Goal: Obtain resource: Download file/media

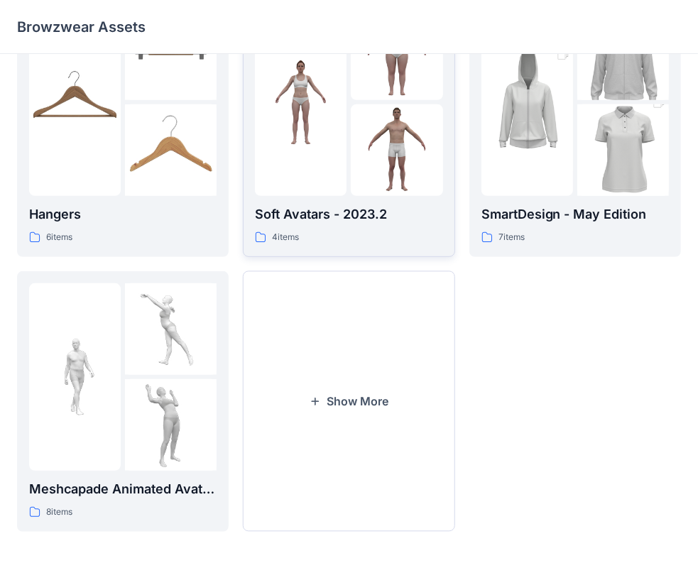
scroll to position [352, 0]
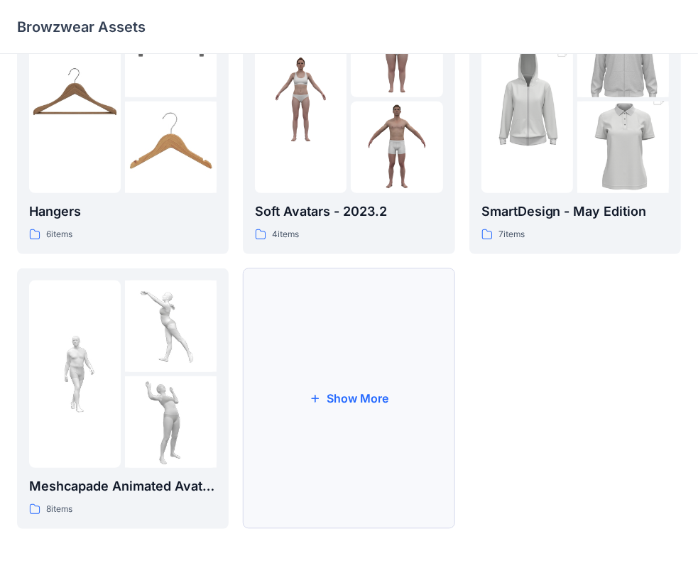
click at [393, 398] on button "Show More" at bounding box center [349, 399] width 212 height 261
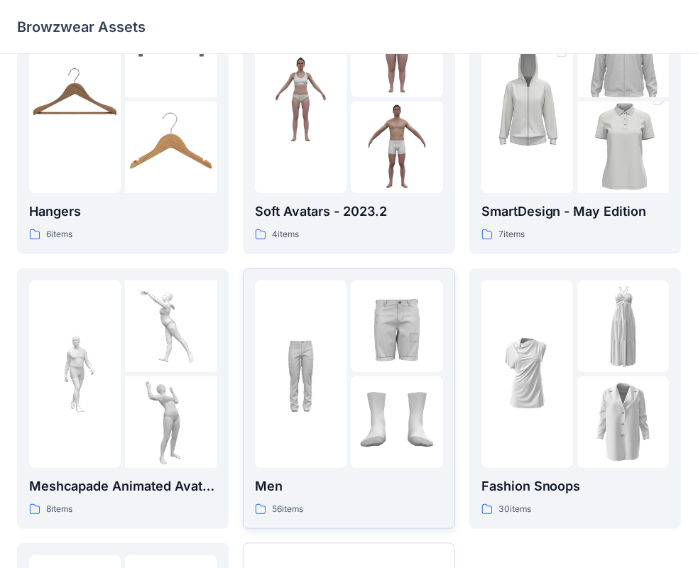
click at [284, 508] on p "56 items" at bounding box center [287, 509] width 31 height 15
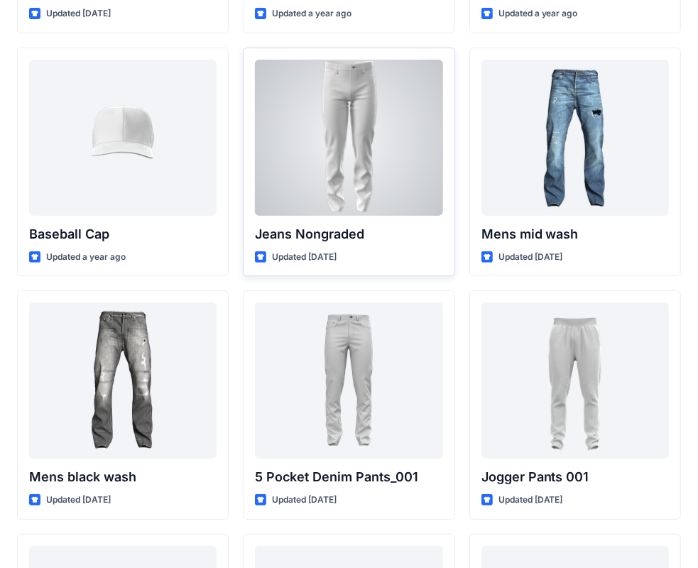
scroll to position [355, 0]
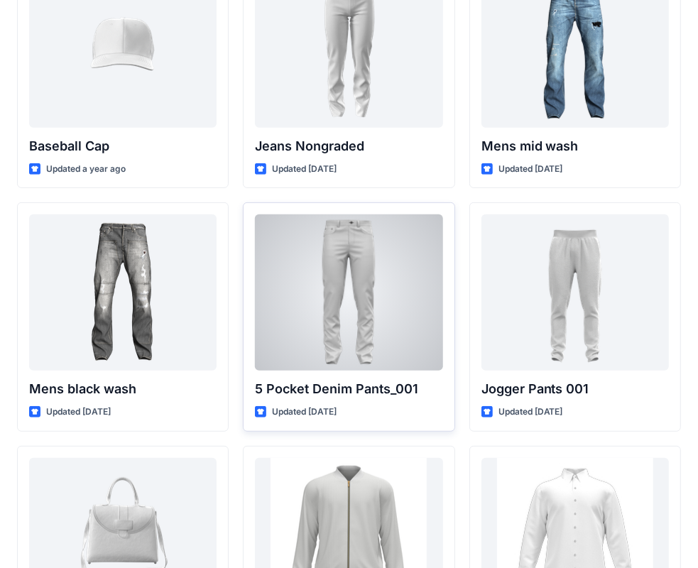
click at [364, 293] on div at bounding box center [349, 293] width 188 height 156
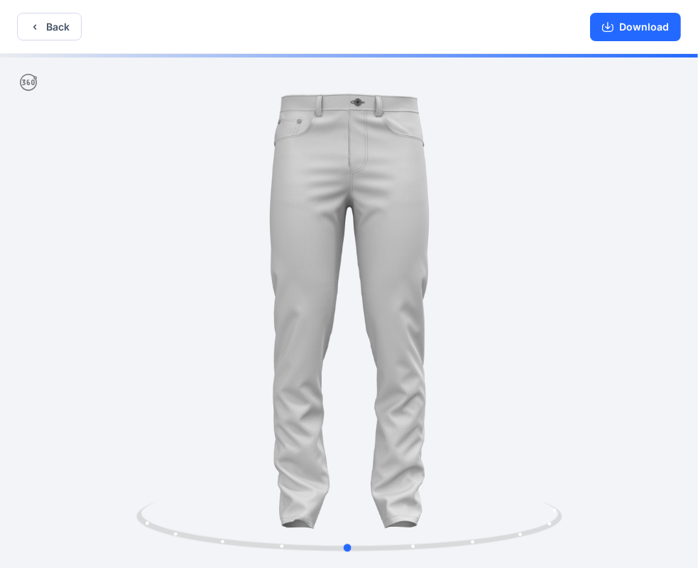
click at [253, 305] on div at bounding box center [349, 312] width 698 height 517
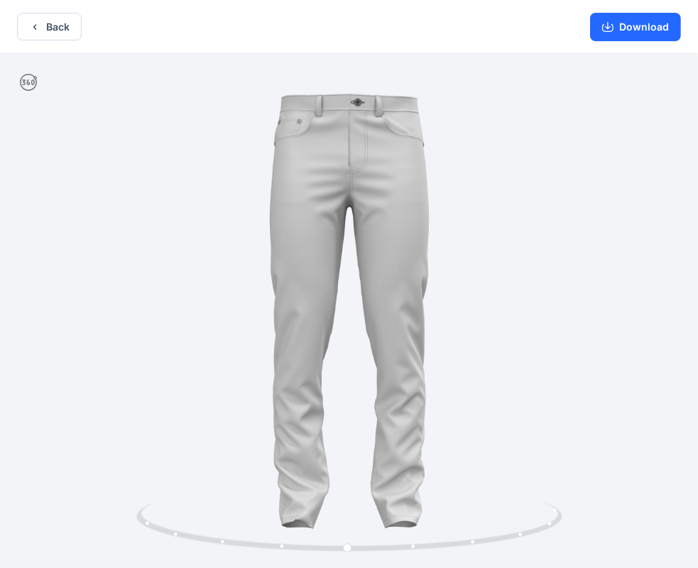
drag, startPoint x: 646, startPoint y: 22, endPoint x: 649, endPoint y: 48, distance: 26.4
click at [646, 22] on button "Download" at bounding box center [635, 27] width 91 height 28
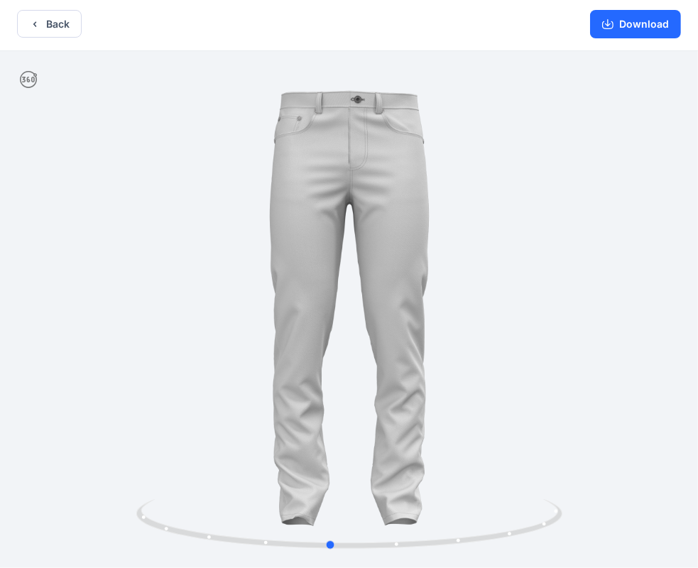
drag, startPoint x: 489, startPoint y: 239, endPoint x: 279, endPoint y: 266, distance: 211.9
click at [395, 256] on div at bounding box center [349, 309] width 698 height 517
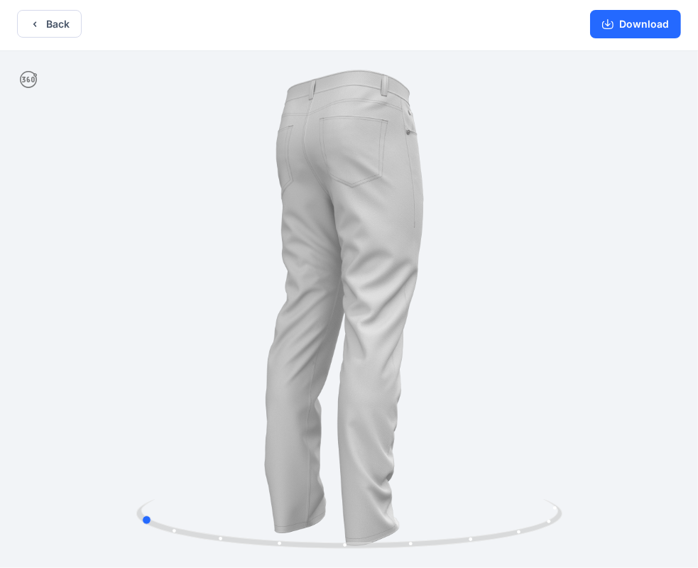
drag, startPoint x: 279, startPoint y: 266, endPoint x: 291, endPoint y: 261, distance: 12.1
click at [280, 263] on div at bounding box center [349, 309] width 698 height 517
